Goal: Task Accomplishment & Management: Manage account settings

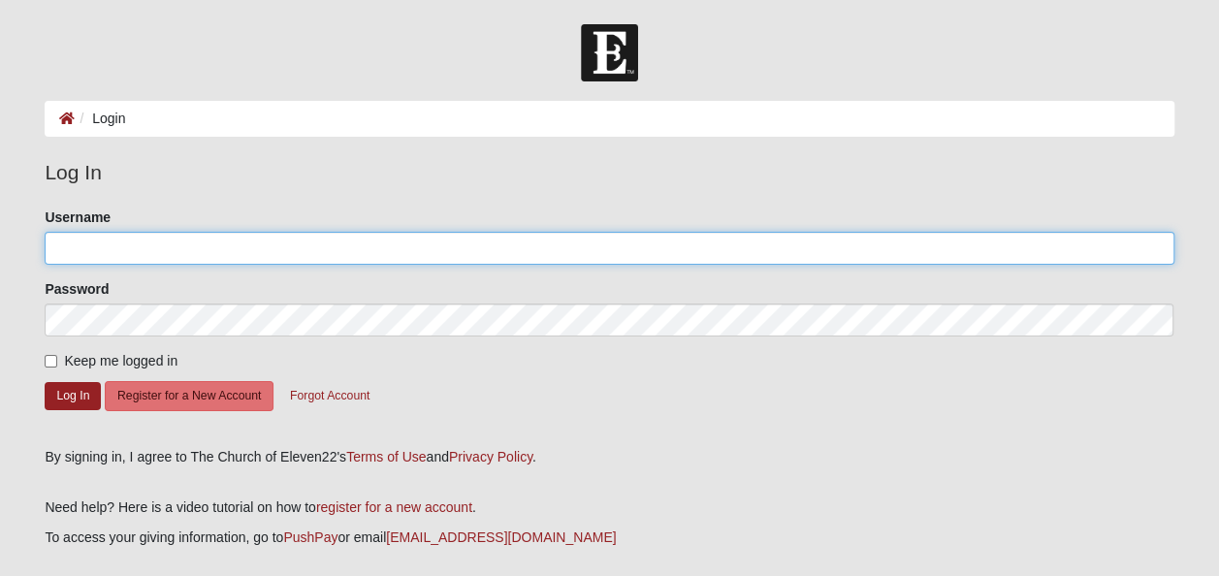
click at [155, 250] on input "Username" at bounding box center [609, 248] width 1129 height 33
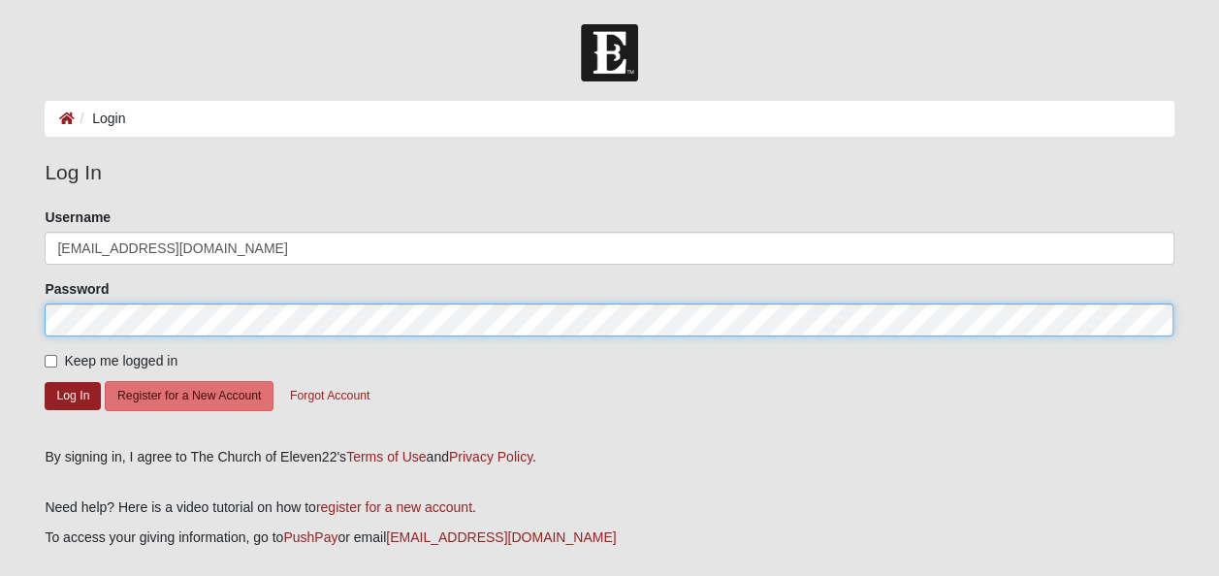
click at [45, 382] on button "Log In" at bounding box center [73, 396] width 56 height 28
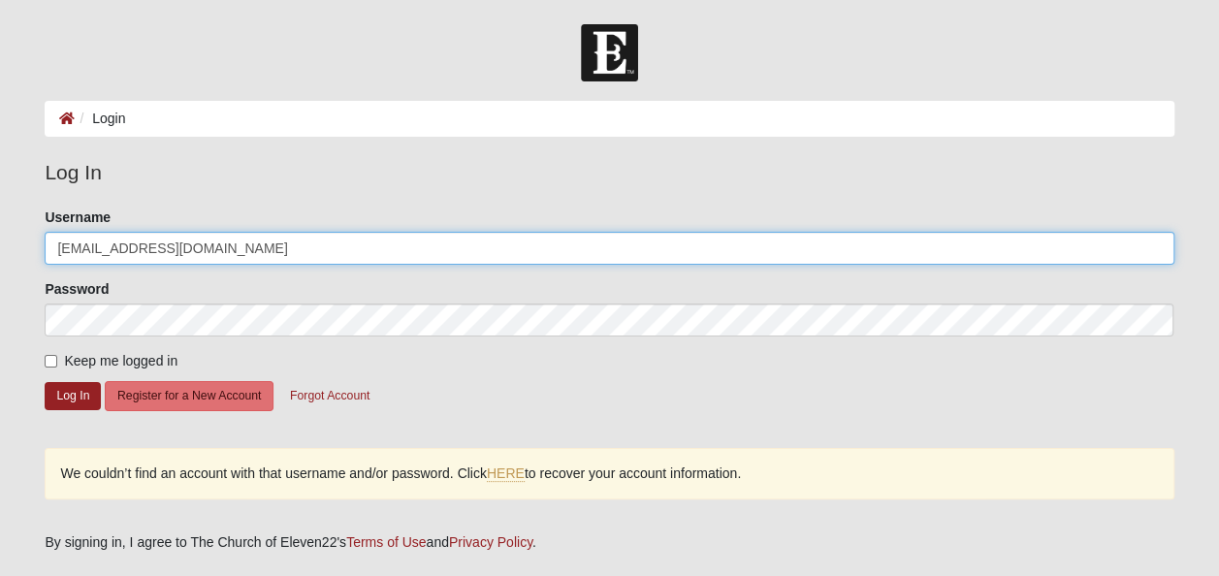
click at [172, 241] on input "[EMAIL_ADDRESS][DOMAIN_NAME]" at bounding box center [609, 248] width 1129 height 33
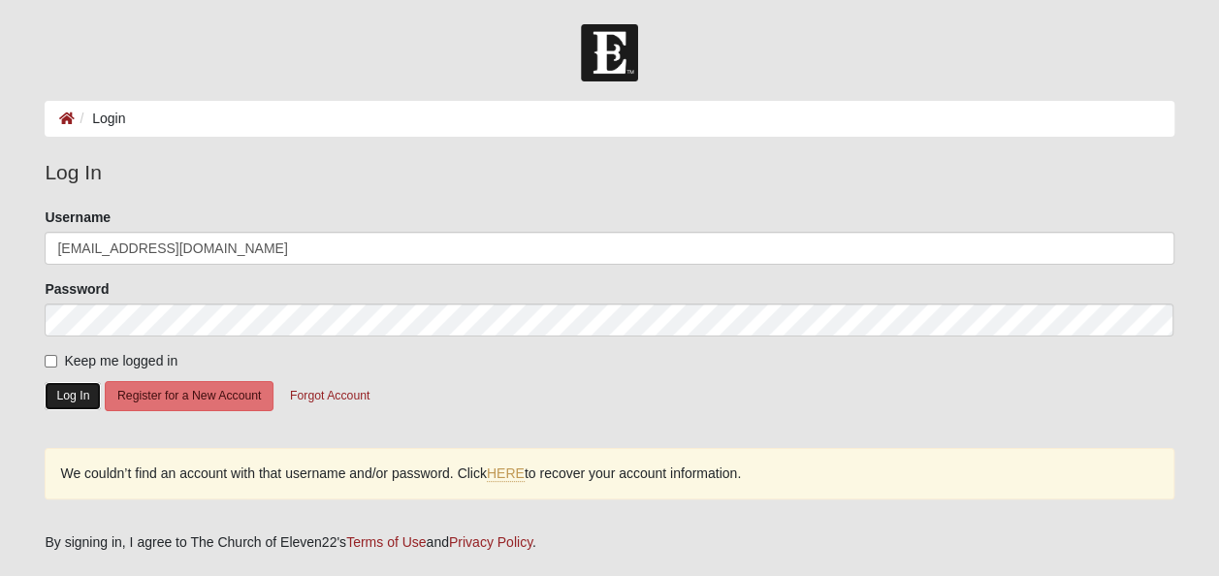
click at [75, 391] on button "Log In" at bounding box center [73, 396] width 56 height 28
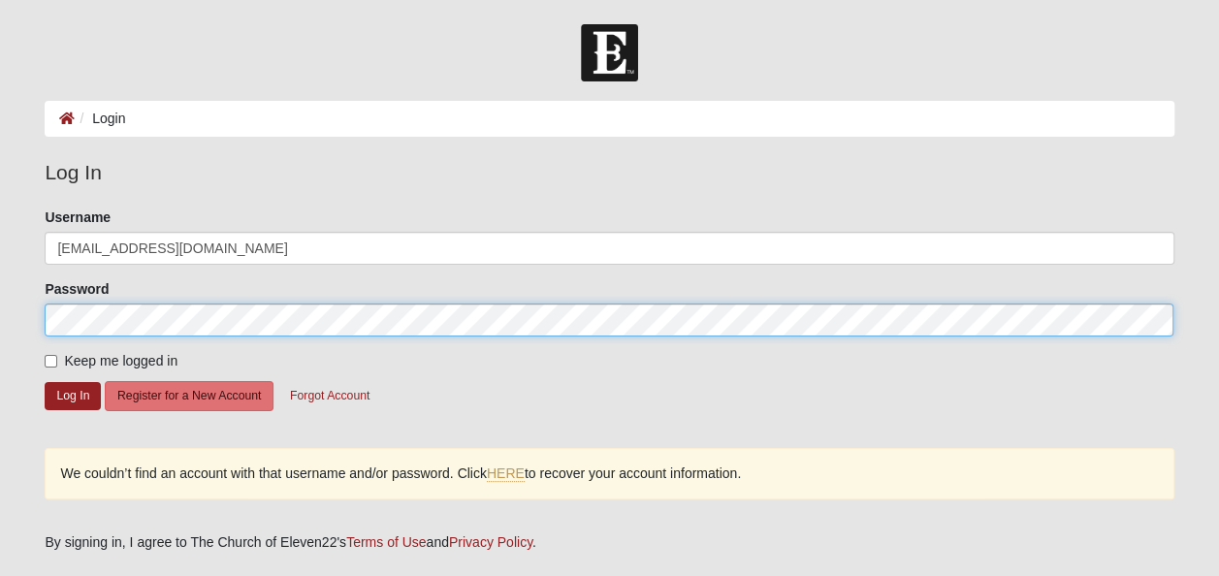
click at [45, 382] on button "Log In" at bounding box center [73, 396] width 56 height 28
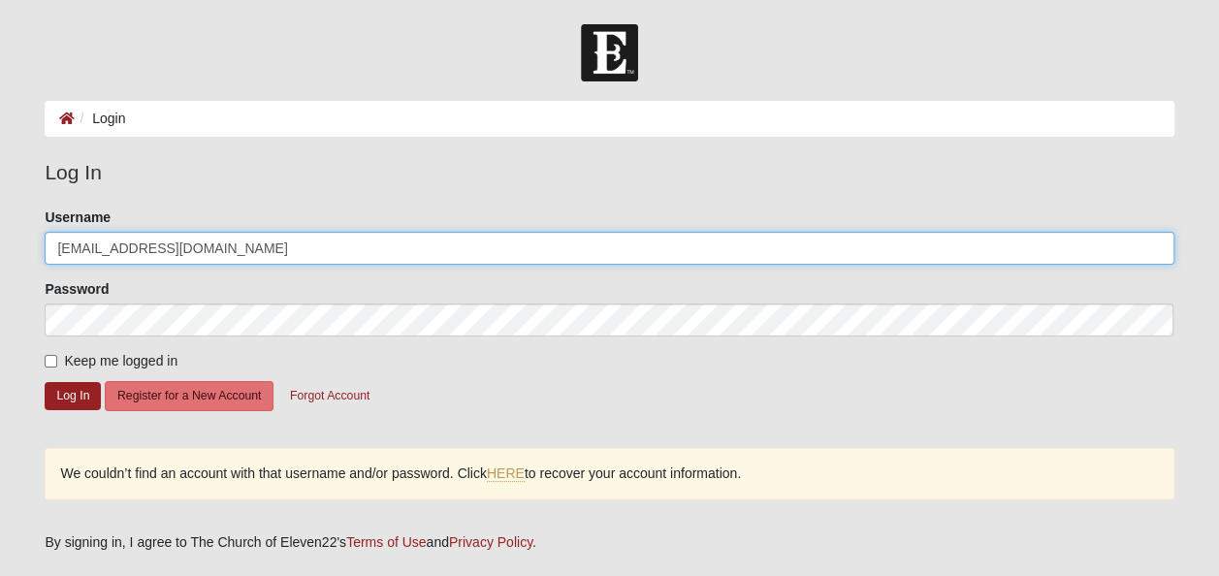
click at [184, 246] on input "[EMAIL_ADDRESS][DOMAIN_NAME]" at bounding box center [609, 248] width 1129 height 33
type input "D"
type input "[EMAIL_ADDRESS][DOMAIN_NAME]"
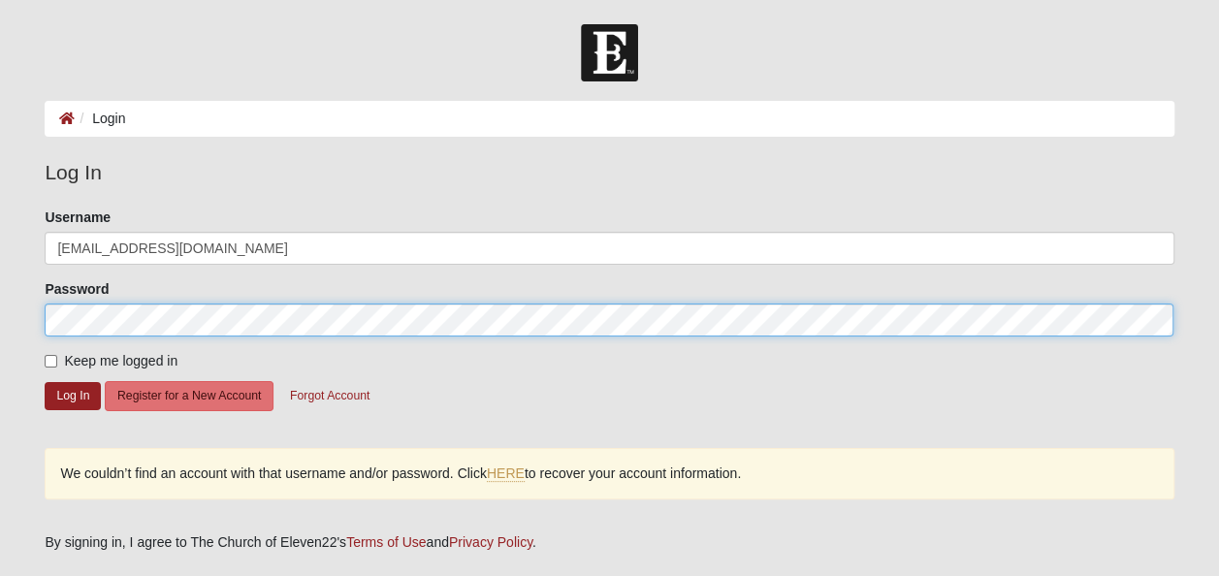
click at [45, 382] on button "Log In" at bounding box center [73, 396] width 56 height 28
